Goal: Task Accomplishment & Management: Complete application form

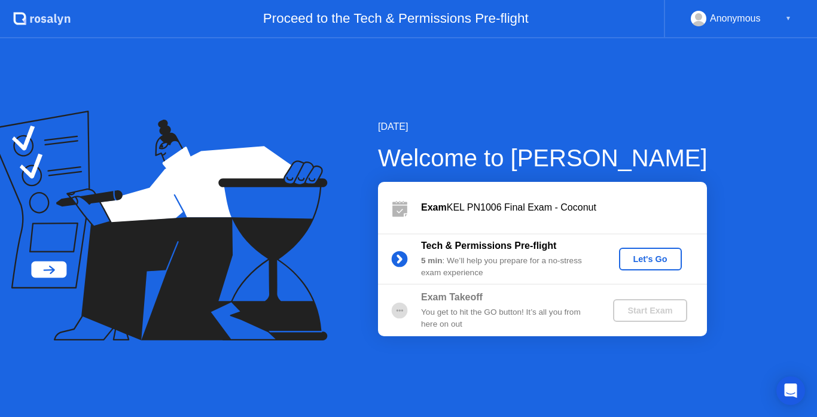
click at [668, 258] on div "Let's Go" at bounding box center [650, 259] width 53 height 10
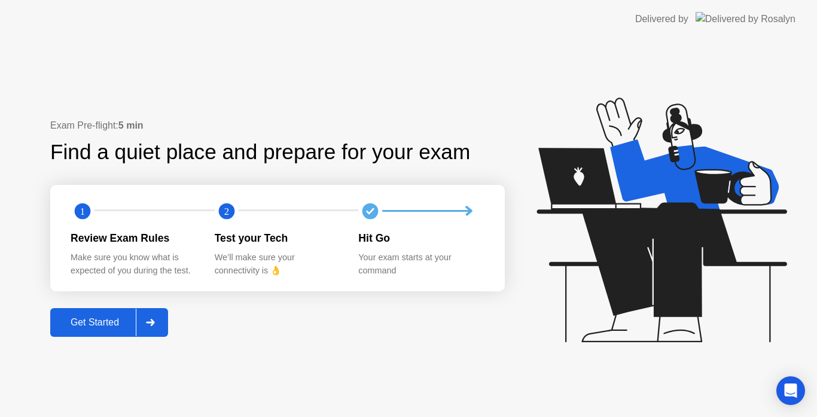
click at [126, 322] on div "Get Started" at bounding box center [95, 322] width 82 height 11
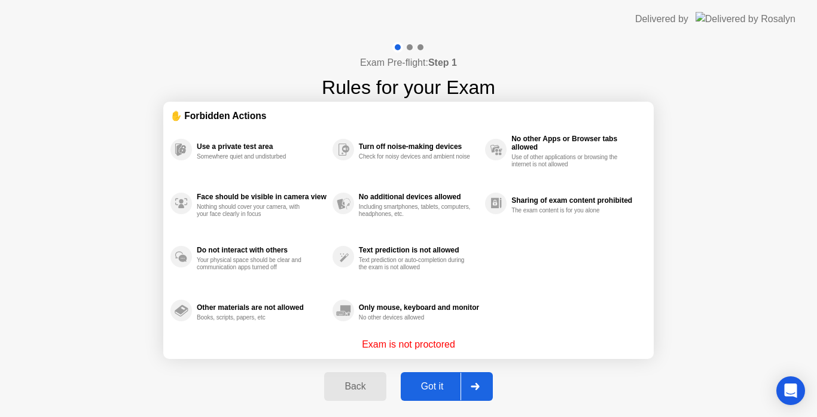
click at [486, 394] on div at bounding box center [475, 387] width 29 height 28
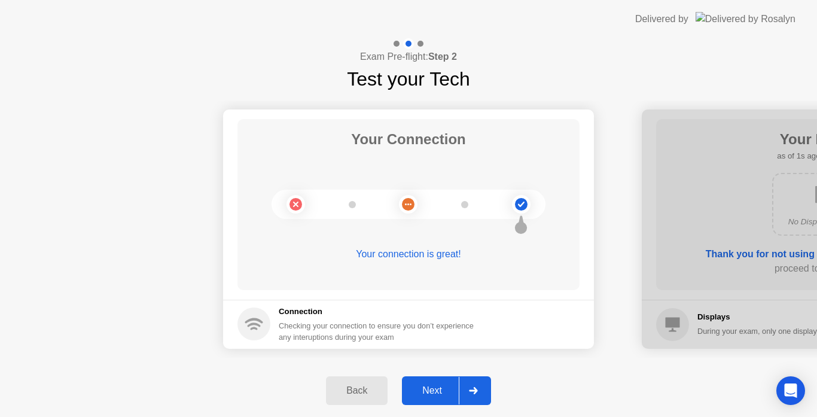
click at [486, 394] on div at bounding box center [473, 391] width 29 height 28
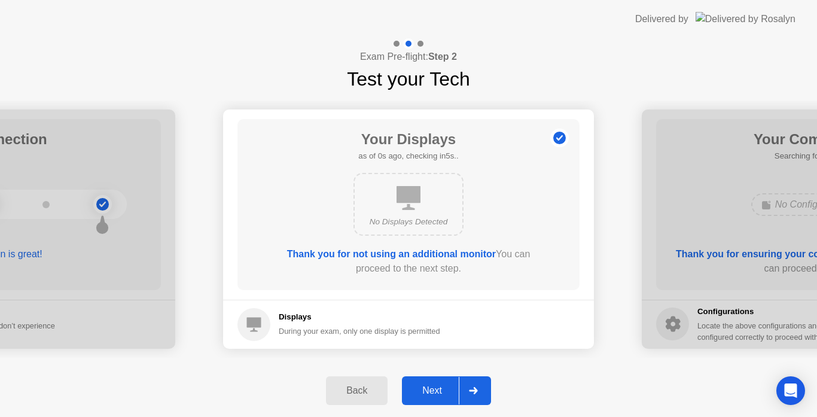
click at [486, 394] on div at bounding box center [473, 391] width 29 height 28
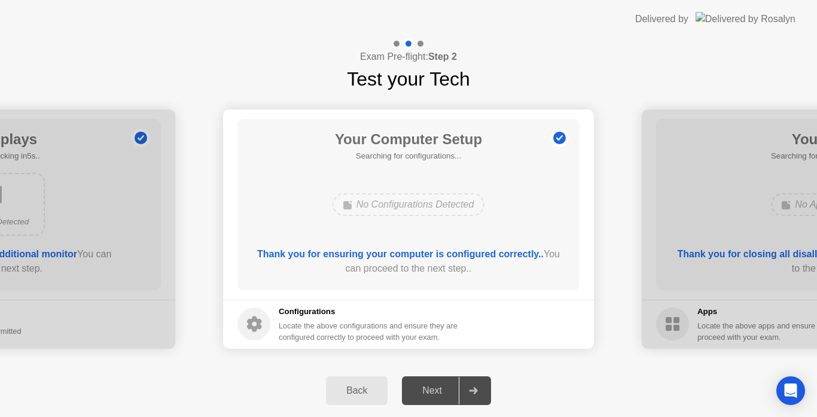
click at [486, 394] on div at bounding box center [473, 391] width 29 height 28
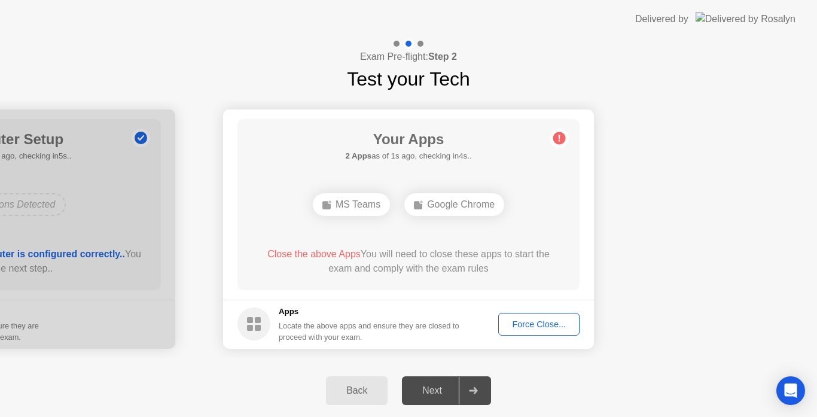
click at [548, 327] on div "Force Close..." at bounding box center [539, 324] width 73 height 10
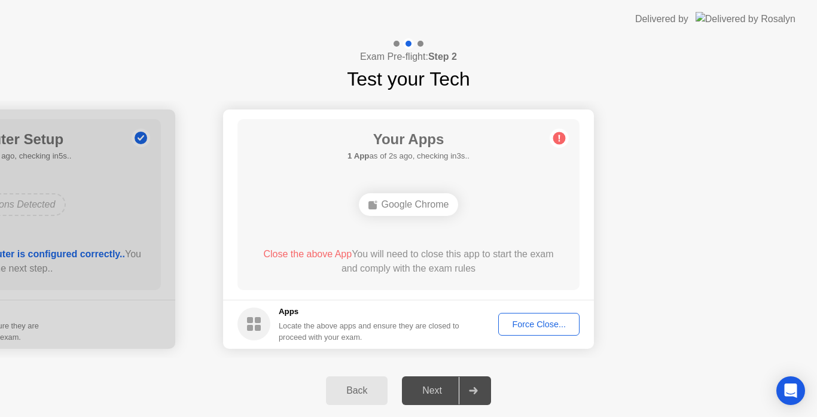
click at [517, 329] on div "Force Close..." at bounding box center [539, 324] width 73 height 10
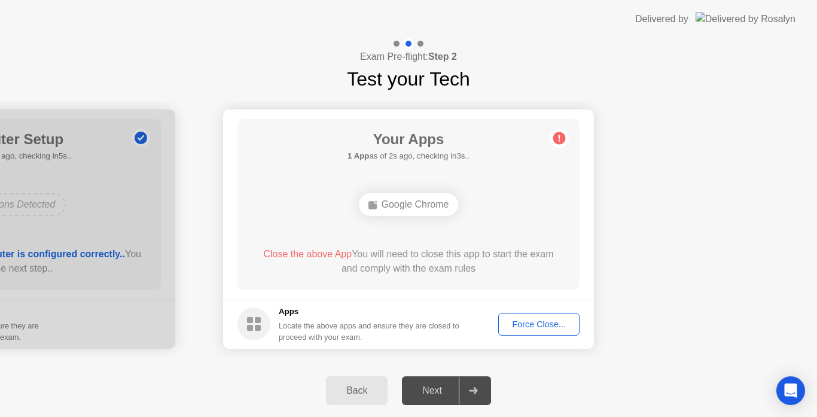
click at [422, 211] on div "Google Chrome" at bounding box center [409, 204] width 100 height 23
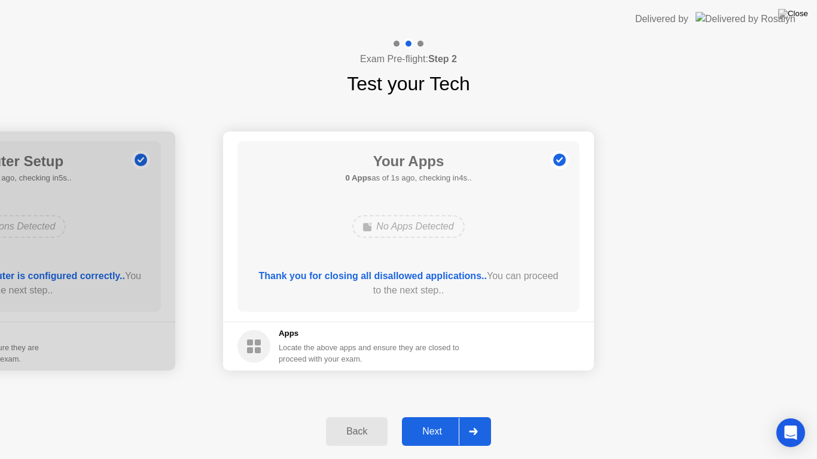
click at [479, 416] on div at bounding box center [473, 432] width 29 height 28
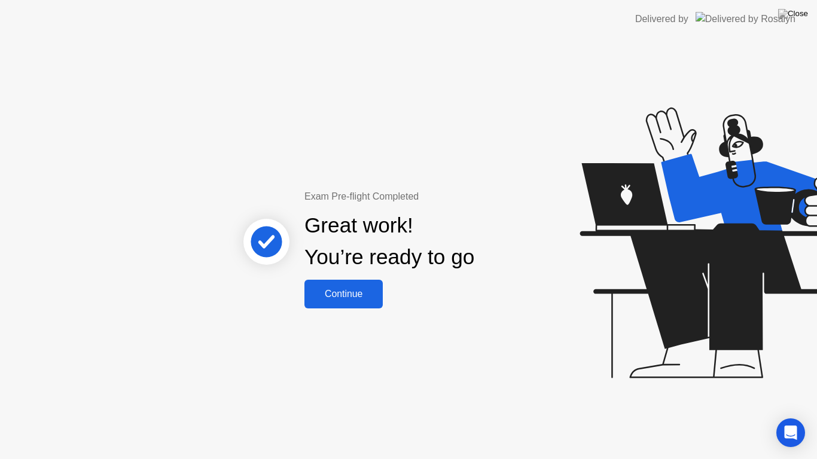
click at [366, 298] on div "Continue" at bounding box center [343, 294] width 71 height 11
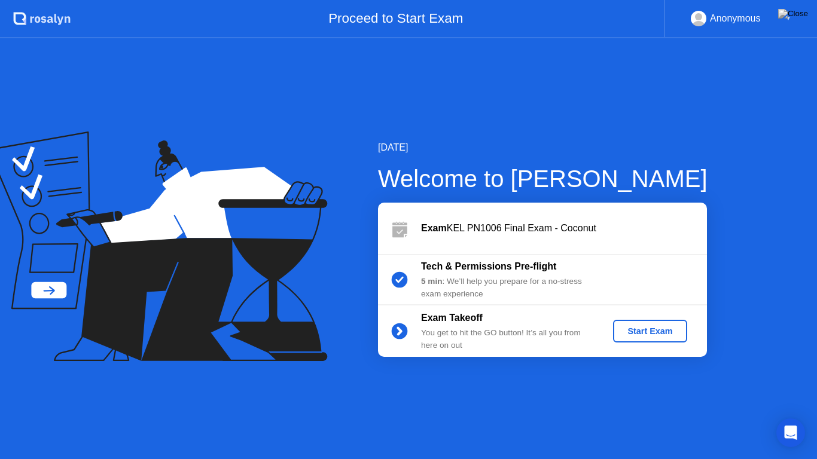
click at [638, 331] on div "Start Exam" at bounding box center [650, 332] width 64 height 10
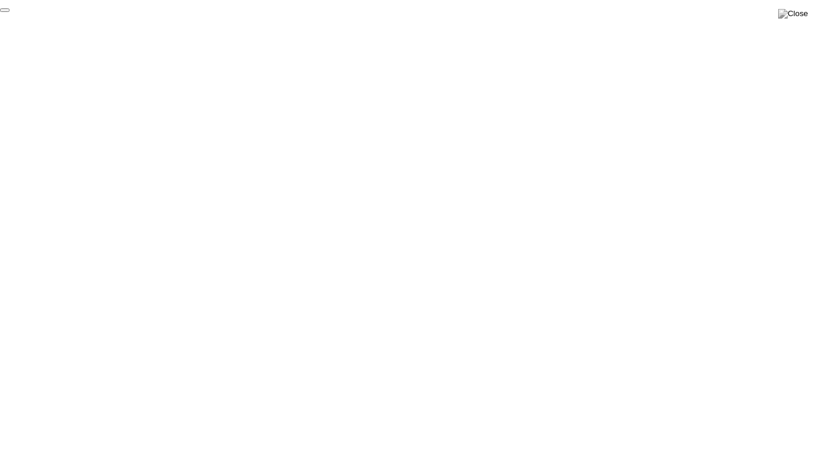
click div "End Proctoring Session"
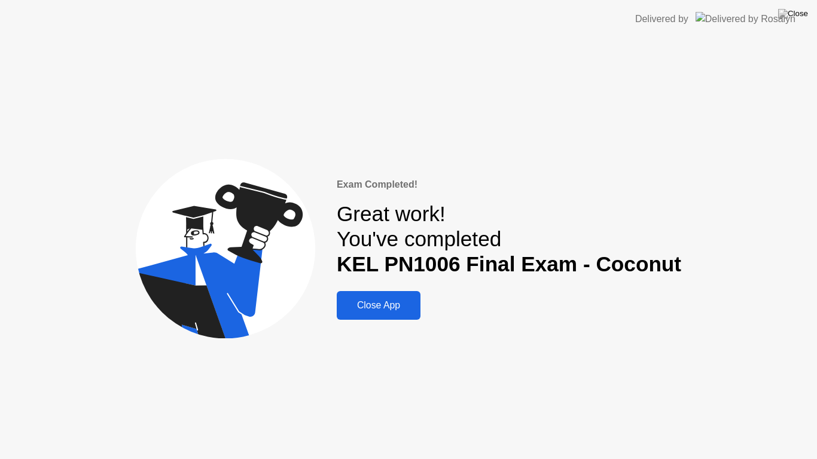
click at [405, 317] on button "Close App" at bounding box center [379, 305] width 84 height 29
